Goal: Transaction & Acquisition: Book appointment/travel/reservation

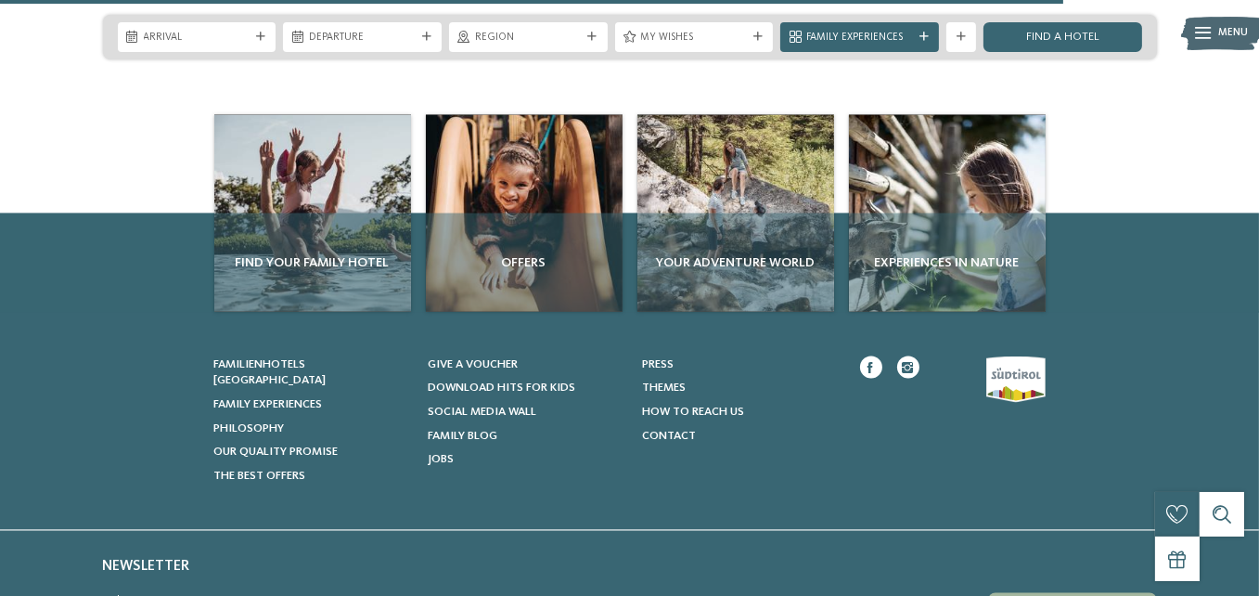
scroll to position [3715, 0]
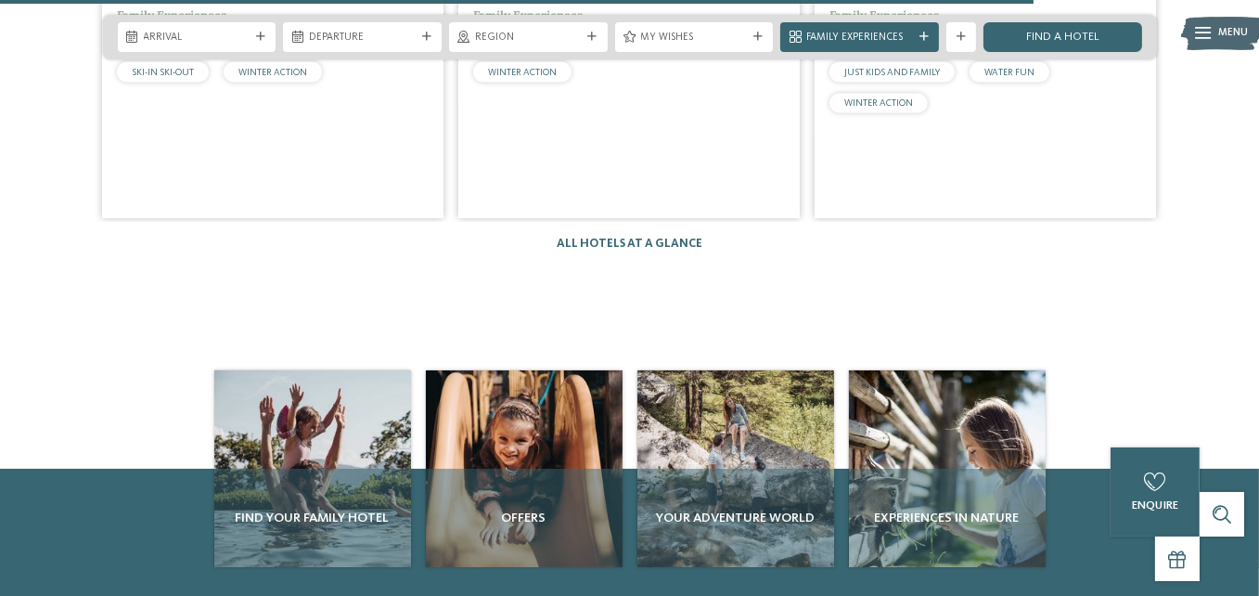
click at [564, 250] on div "All hotels at a glance" at bounding box center [630, 244] width 146 height 14
click at [582, 250] on link "All hotels at a glance" at bounding box center [630, 243] width 146 height 12
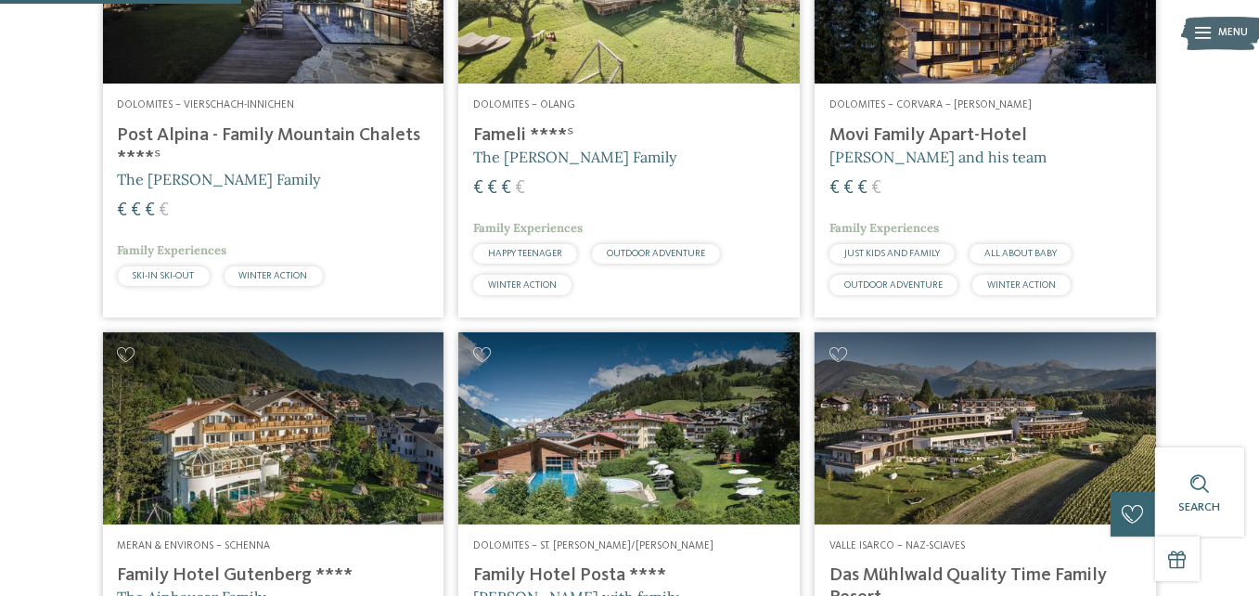
scroll to position [1072, 0]
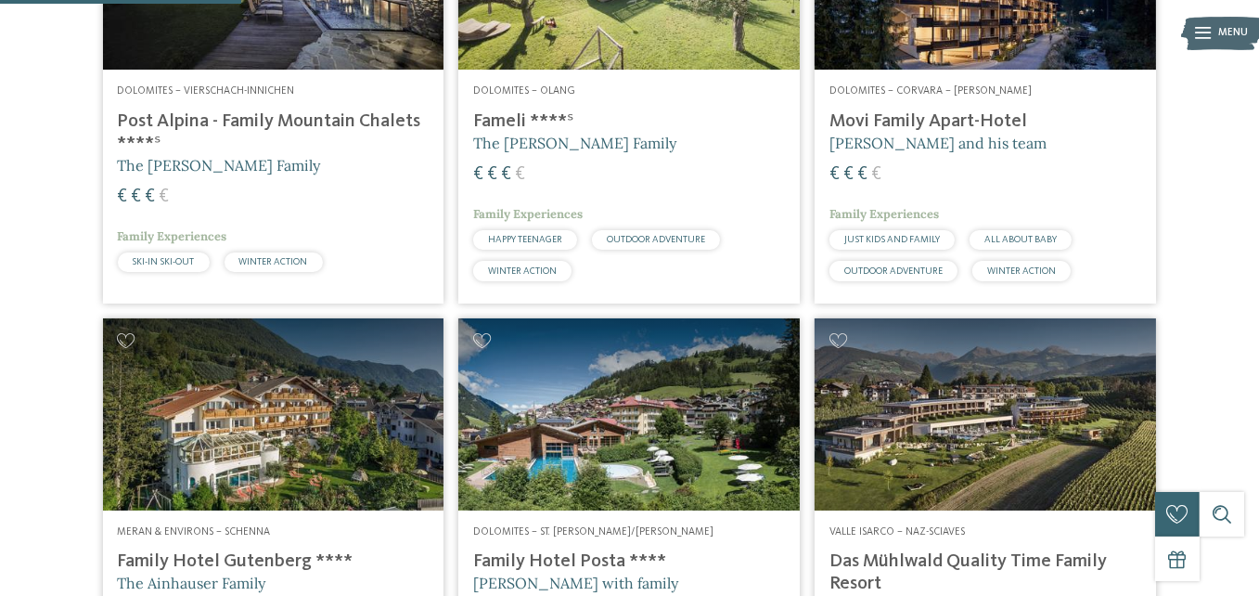
click at [926, 133] on h4 "Movi Family Apart-Hotel" at bounding box center [985, 121] width 312 height 22
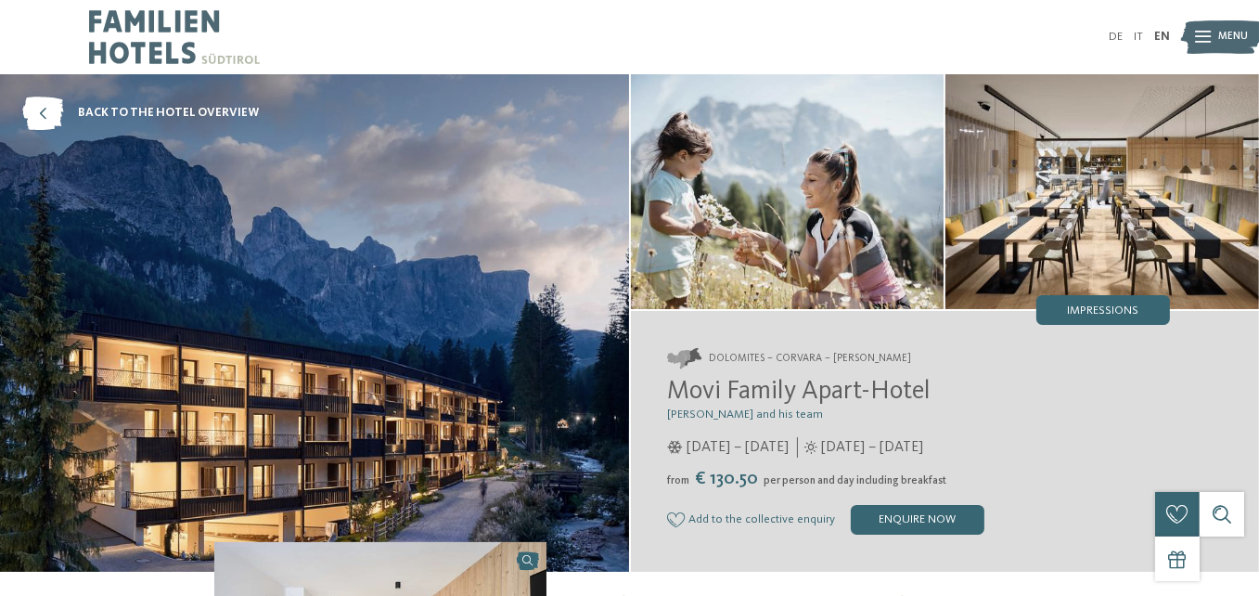
click at [1222, 56] on div "Menu" at bounding box center [1234, 37] width 30 height 37
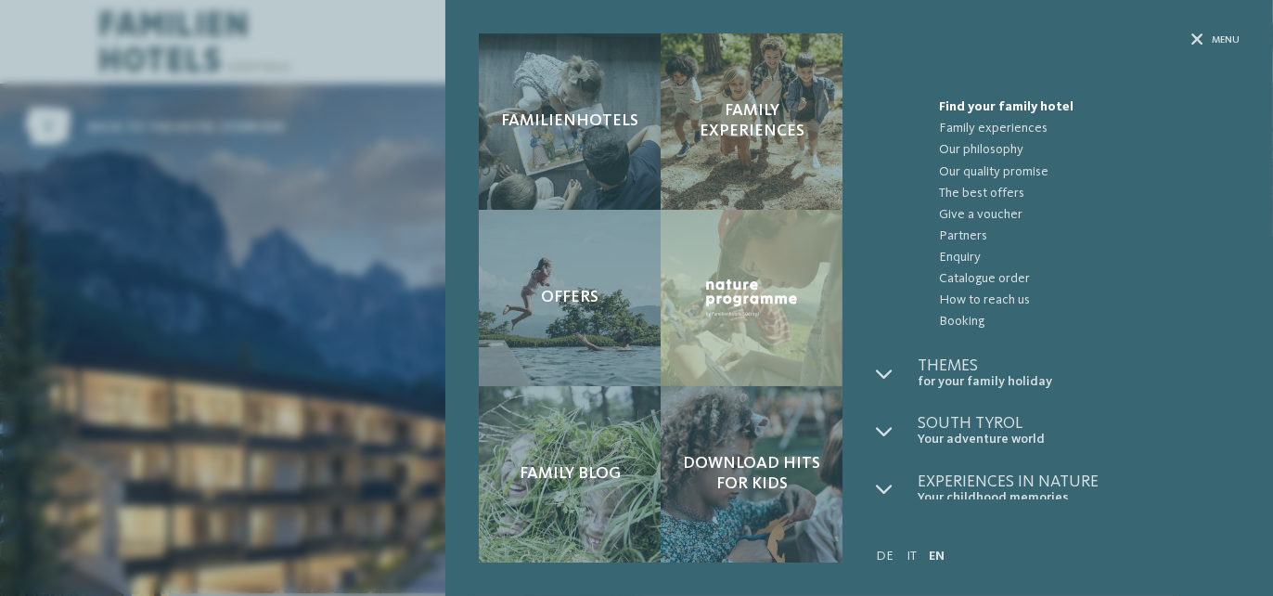
scroll to position [50, 0]
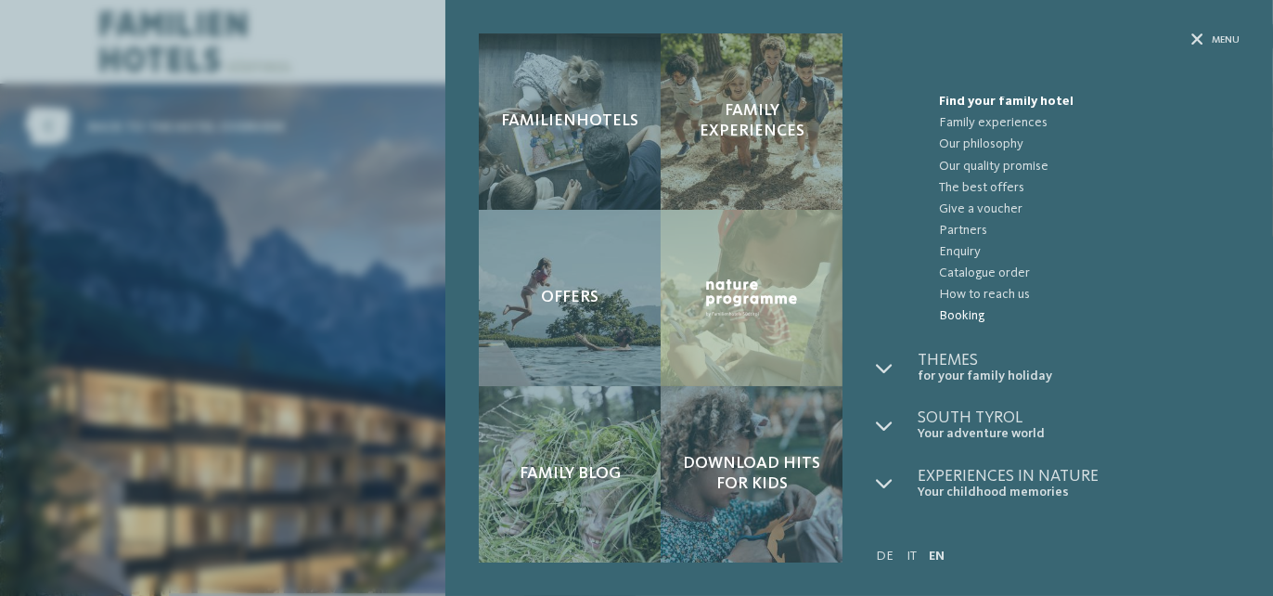
click at [970, 322] on span "Booking" at bounding box center [1089, 315] width 301 height 21
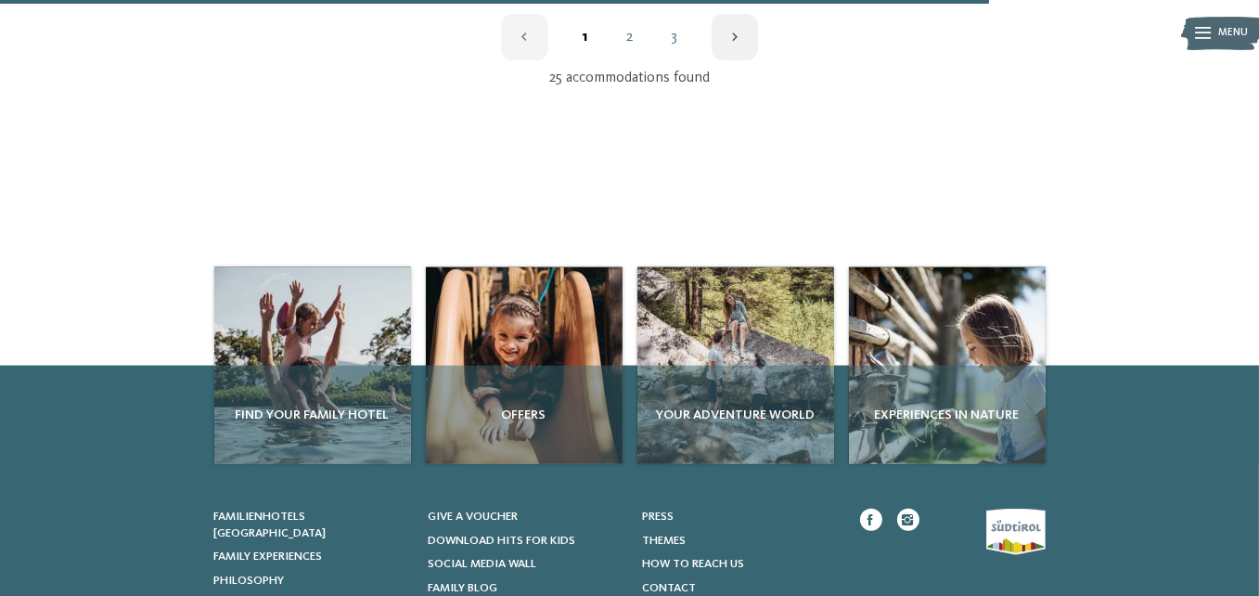
scroll to position [2601, 0]
